Goal: Find specific page/section: Find specific page/section

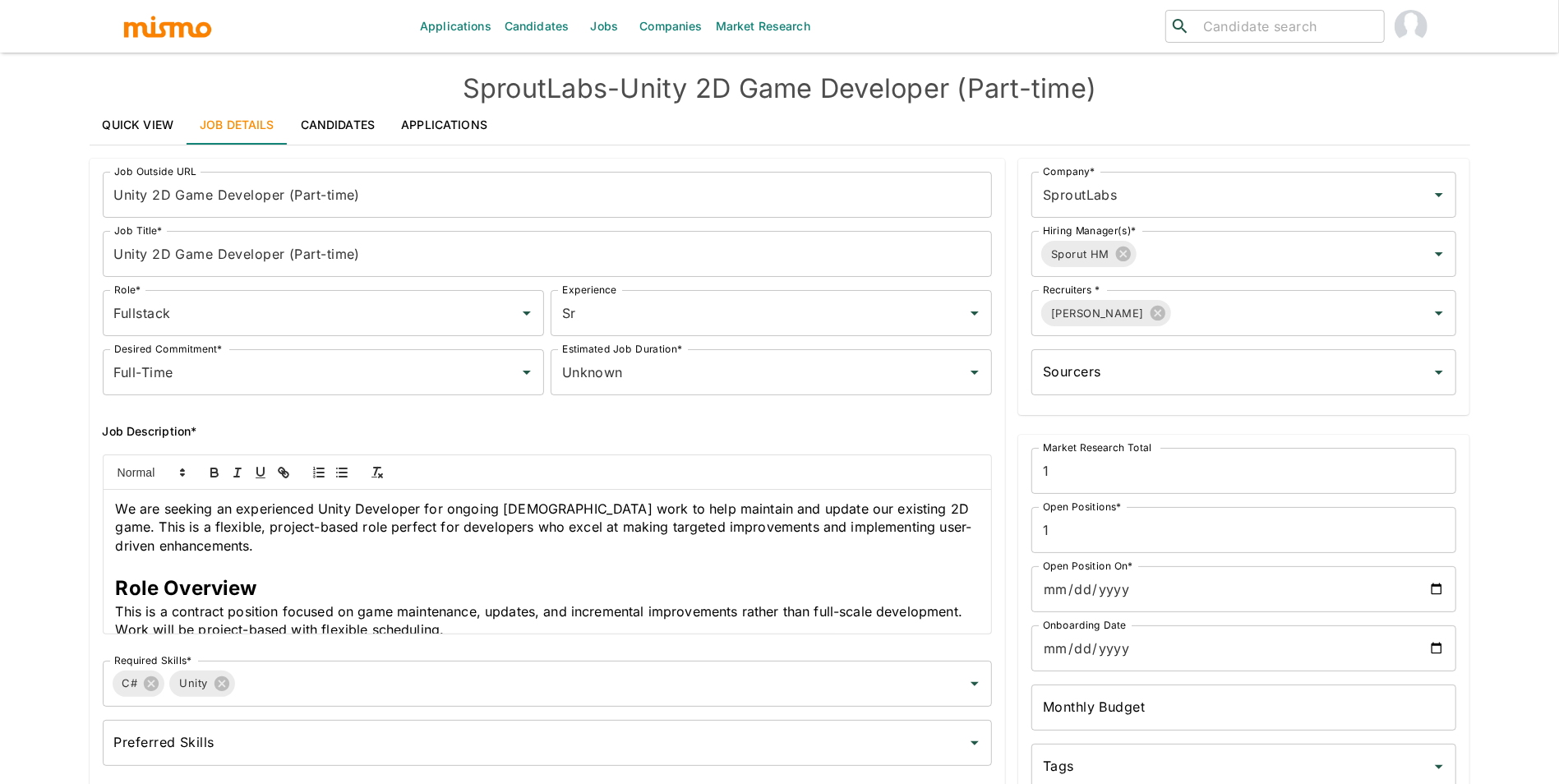
click at [1280, 29] on input "search" at bounding box center [1287, 27] width 181 height 23
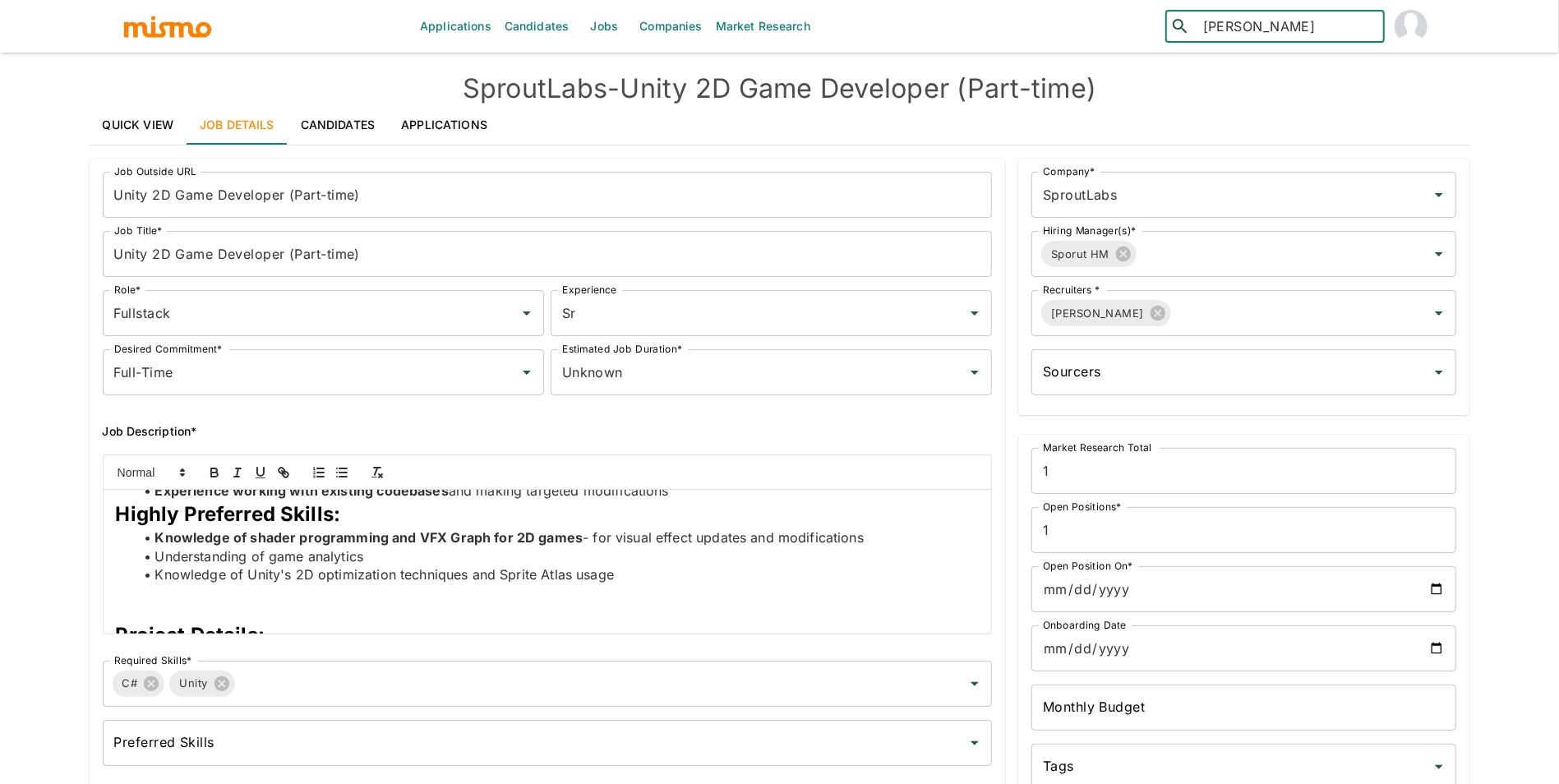
type input "[PERSON_NAME]"
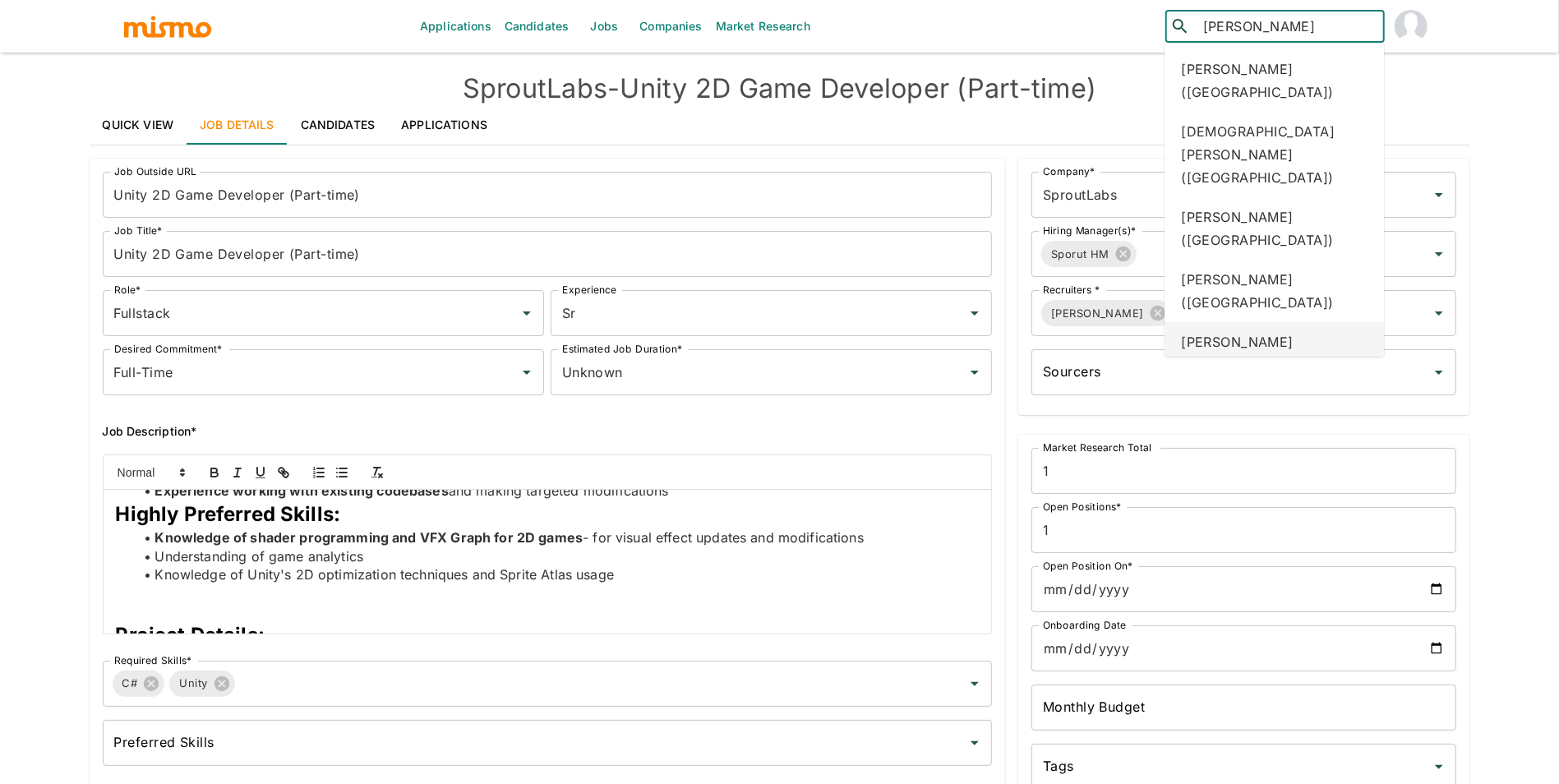
click at [1286, 322] on div "[PERSON_NAME] ([GEOGRAPHIC_DATA])" at bounding box center [1274, 353] width 219 height 63
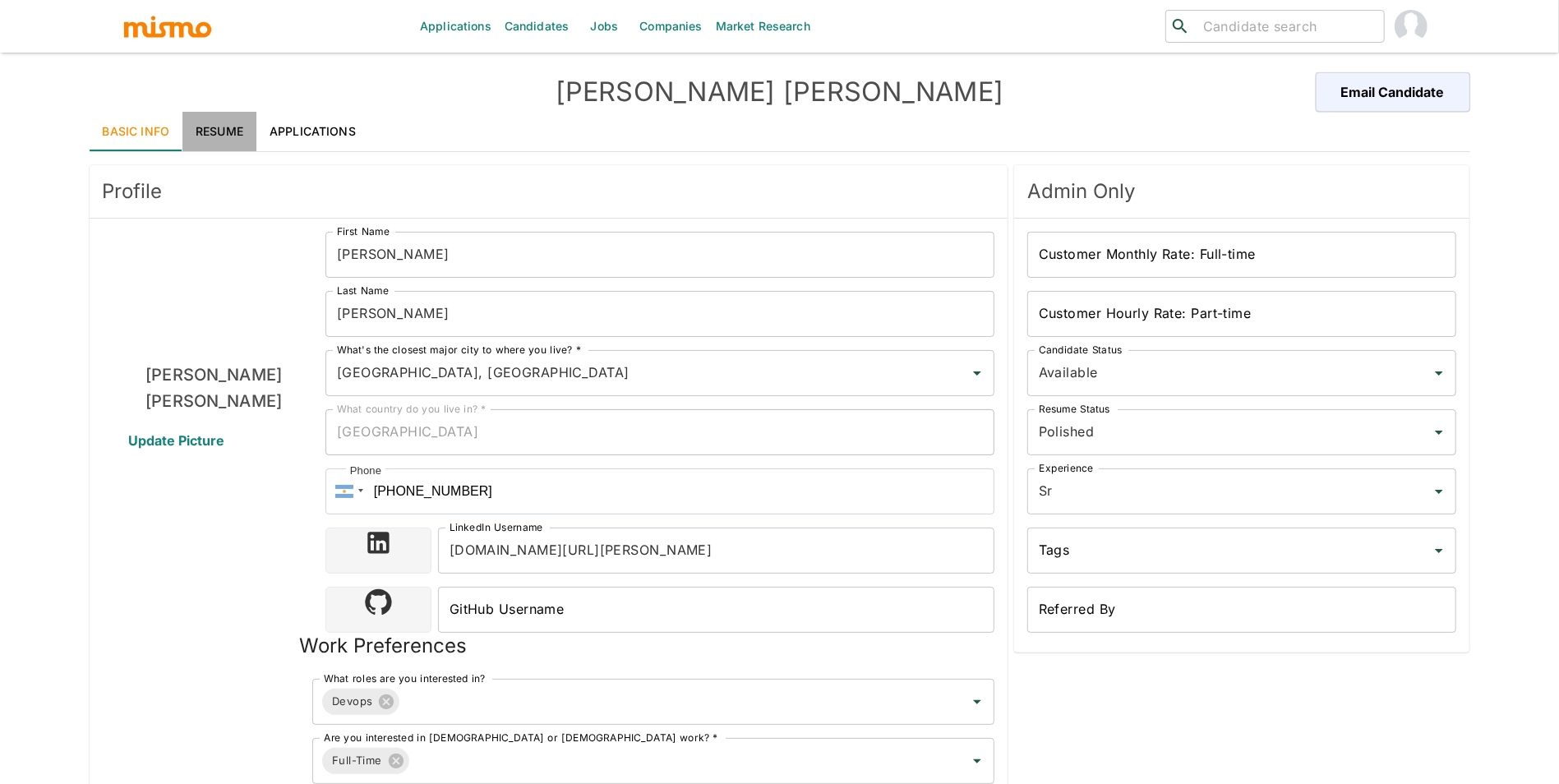
click at [238, 131] on link "Resume" at bounding box center [219, 131] width 74 height 39
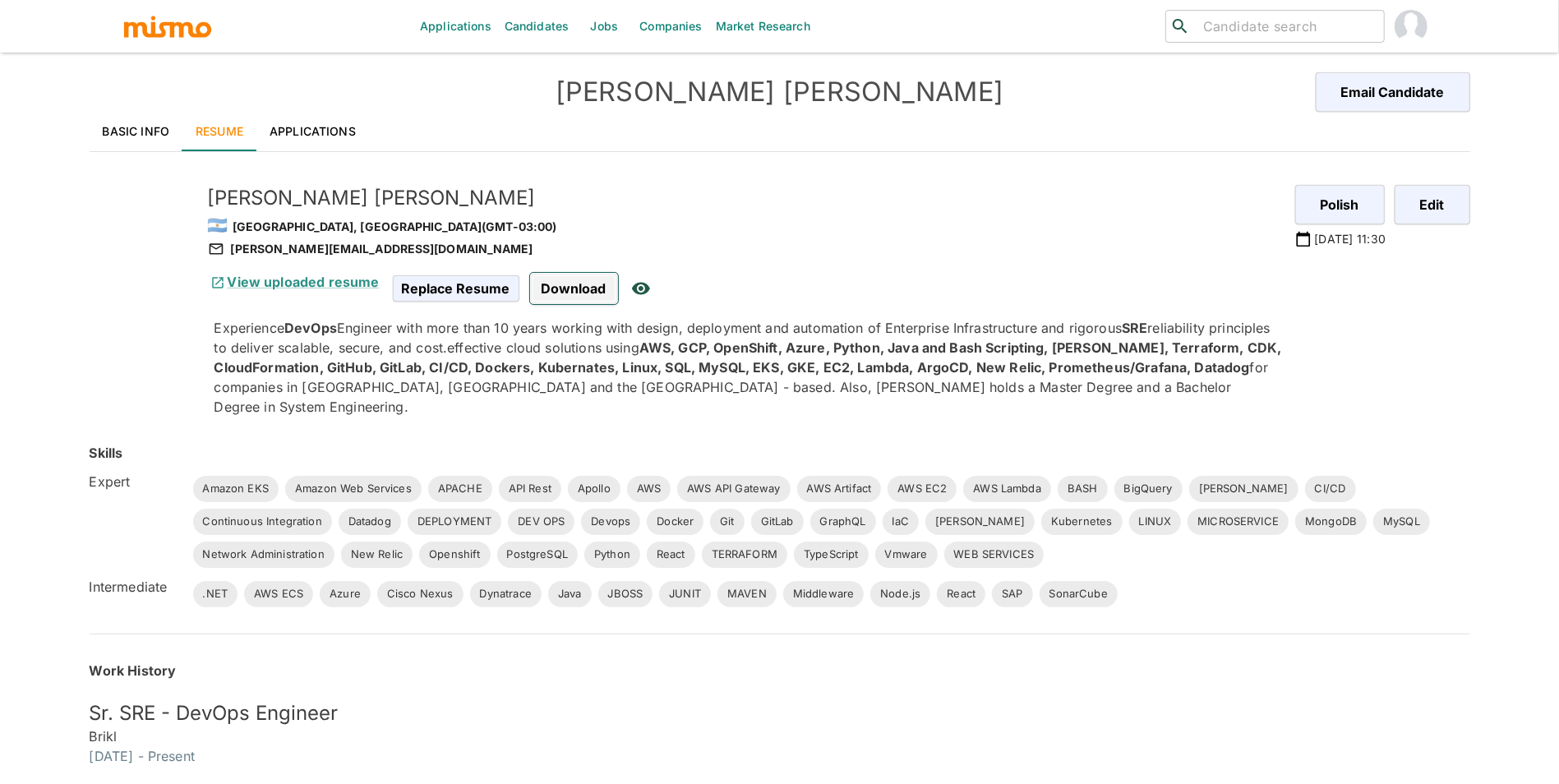
click at [591, 292] on span "Download" at bounding box center [574, 288] width 88 height 31
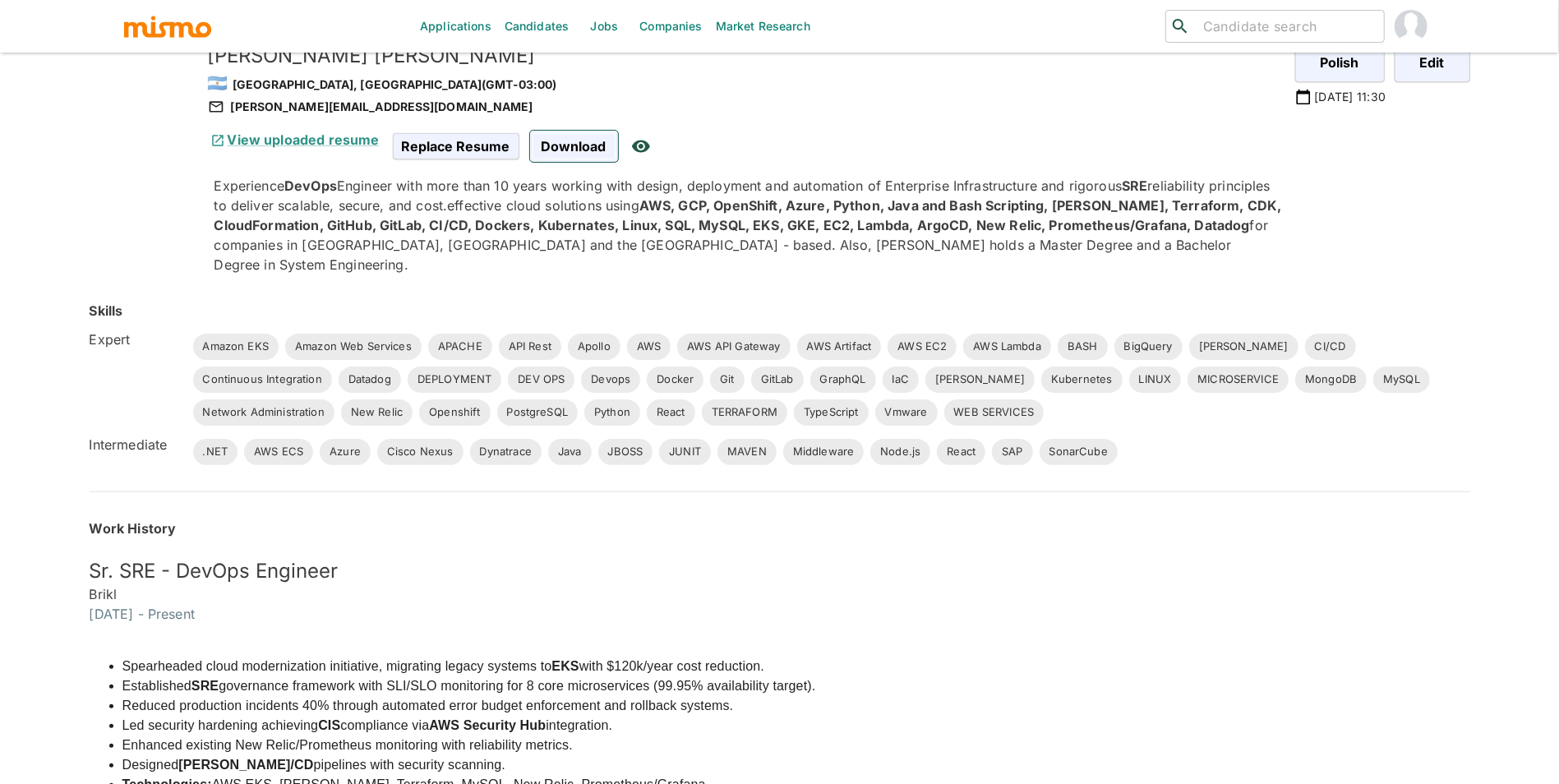
scroll to position [197, 0]
